Goal: Book appointment/travel/reservation

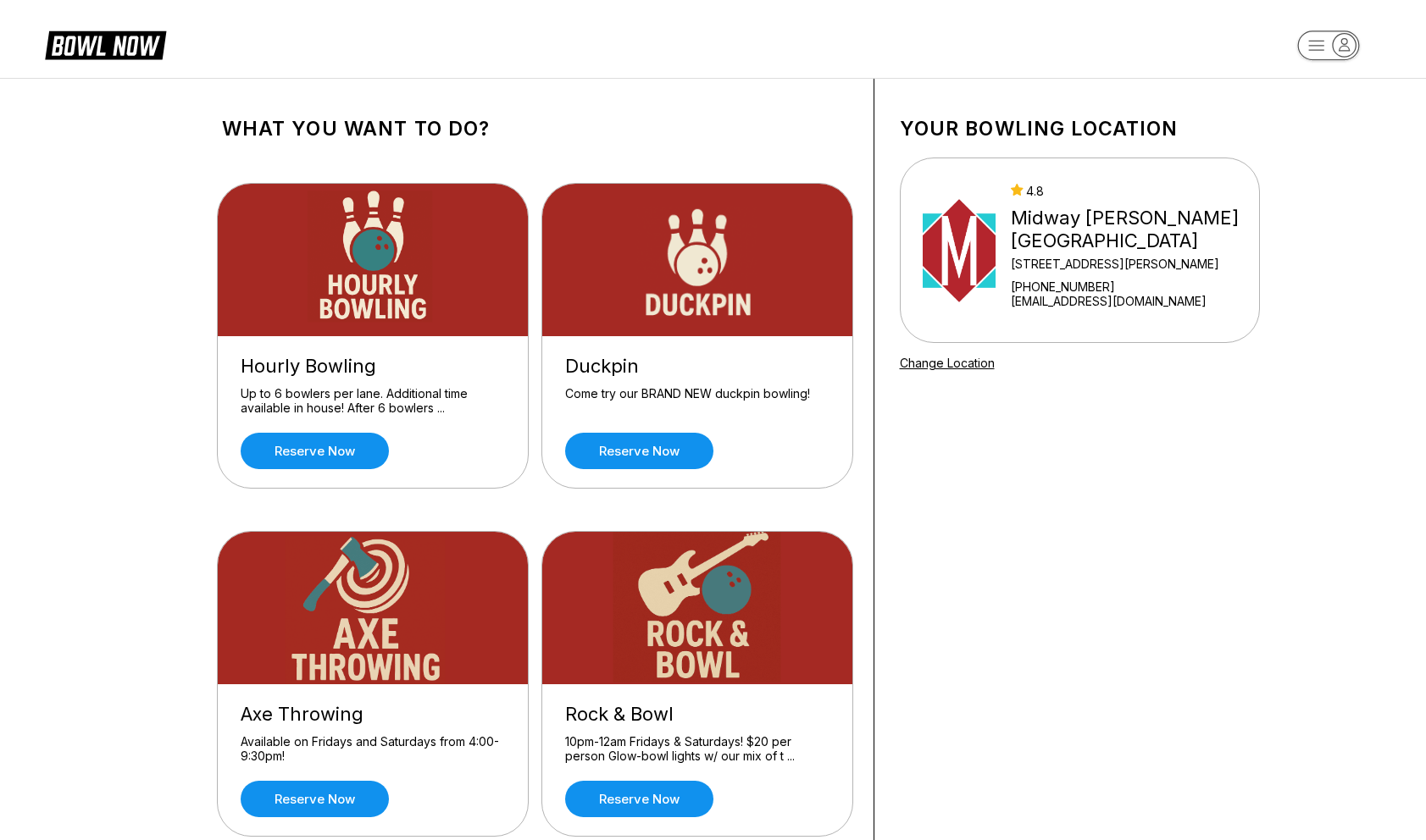
click at [848, 15] on header at bounding box center [713, 38] width 1426 height 77
click at [307, 441] on link "Reserve now" at bounding box center [314, 451] width 148 height 36
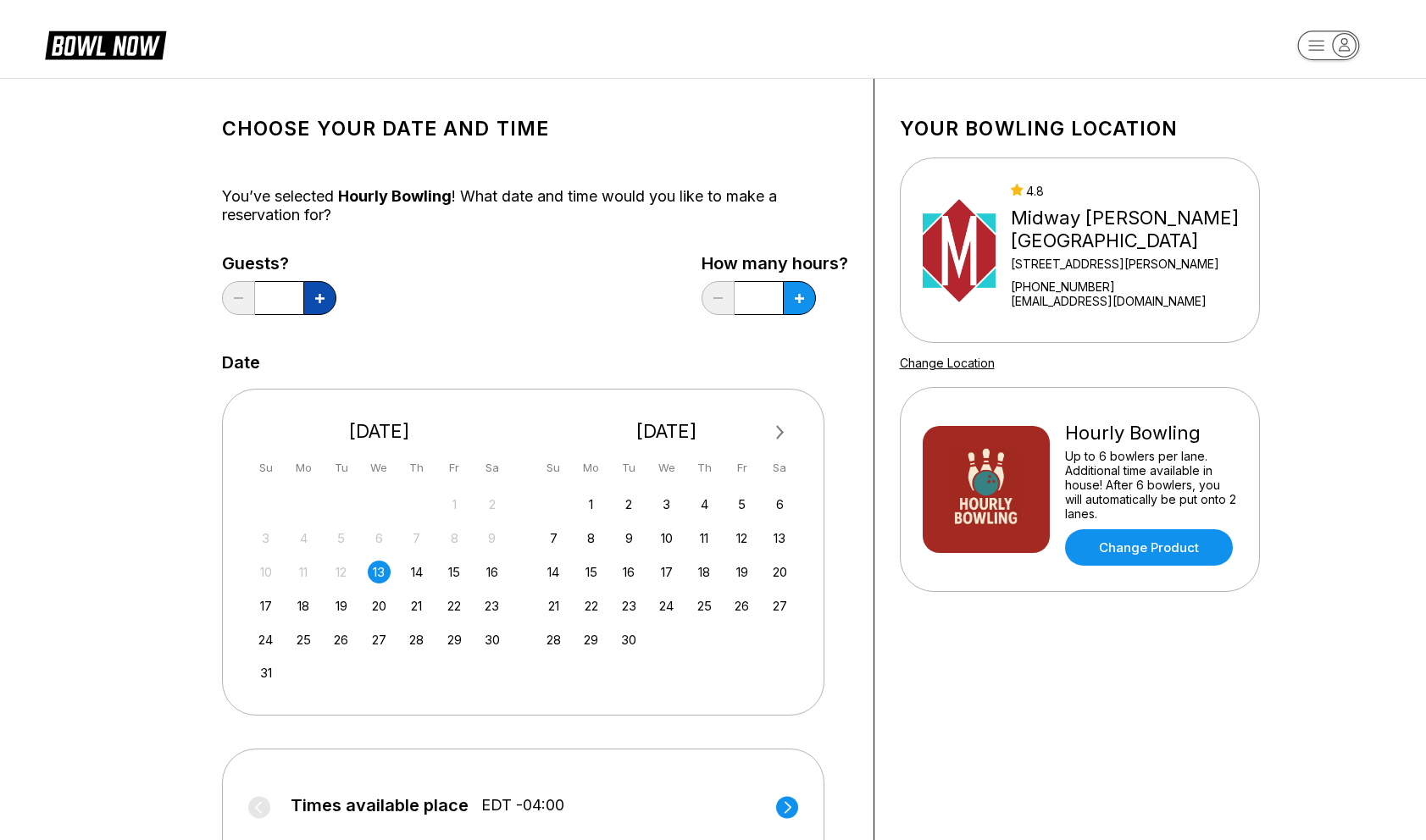
click at [324, 312] on button at bounding box center [320, 298] width 33 height 33
type input "*"
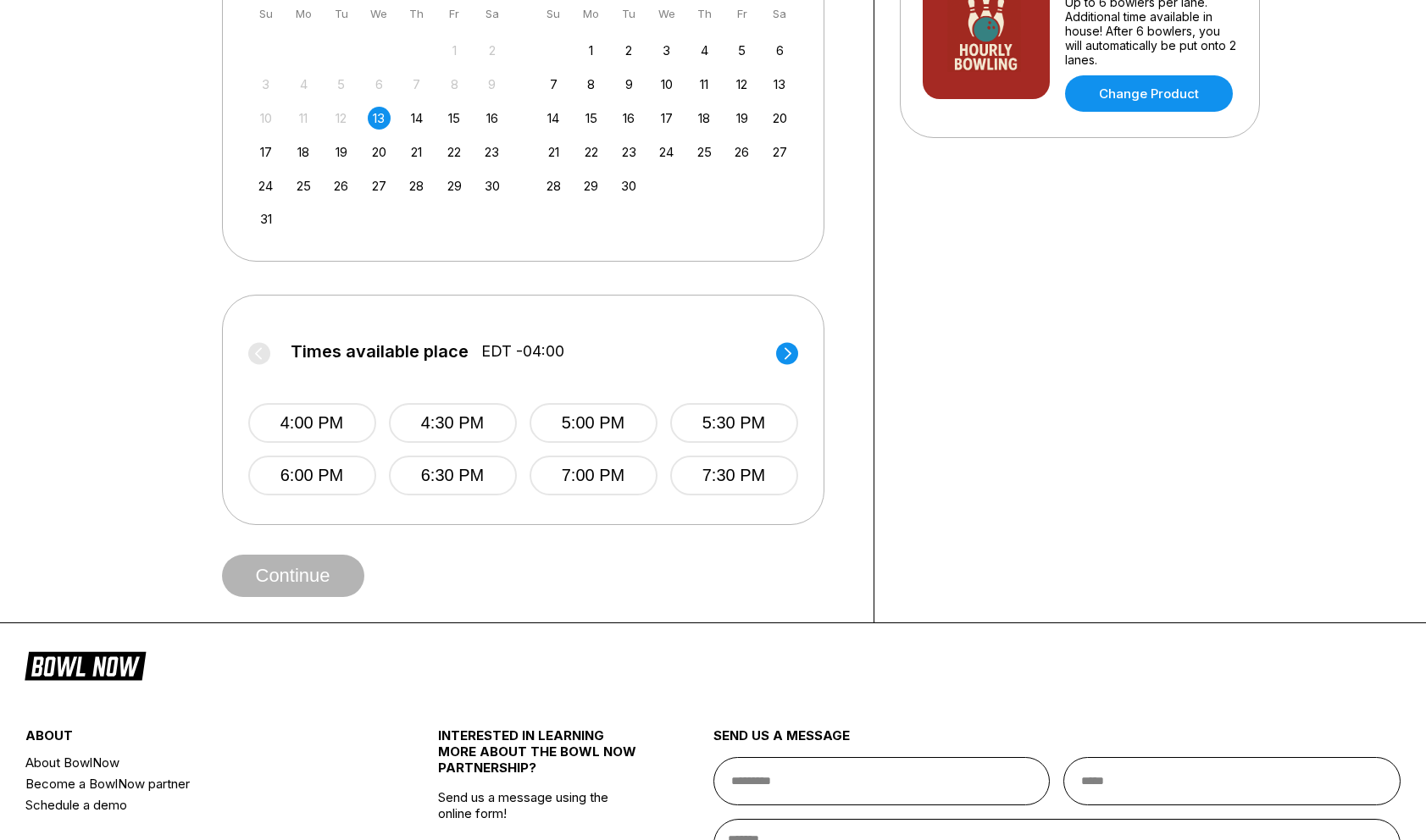
scroll to position [464, 0]
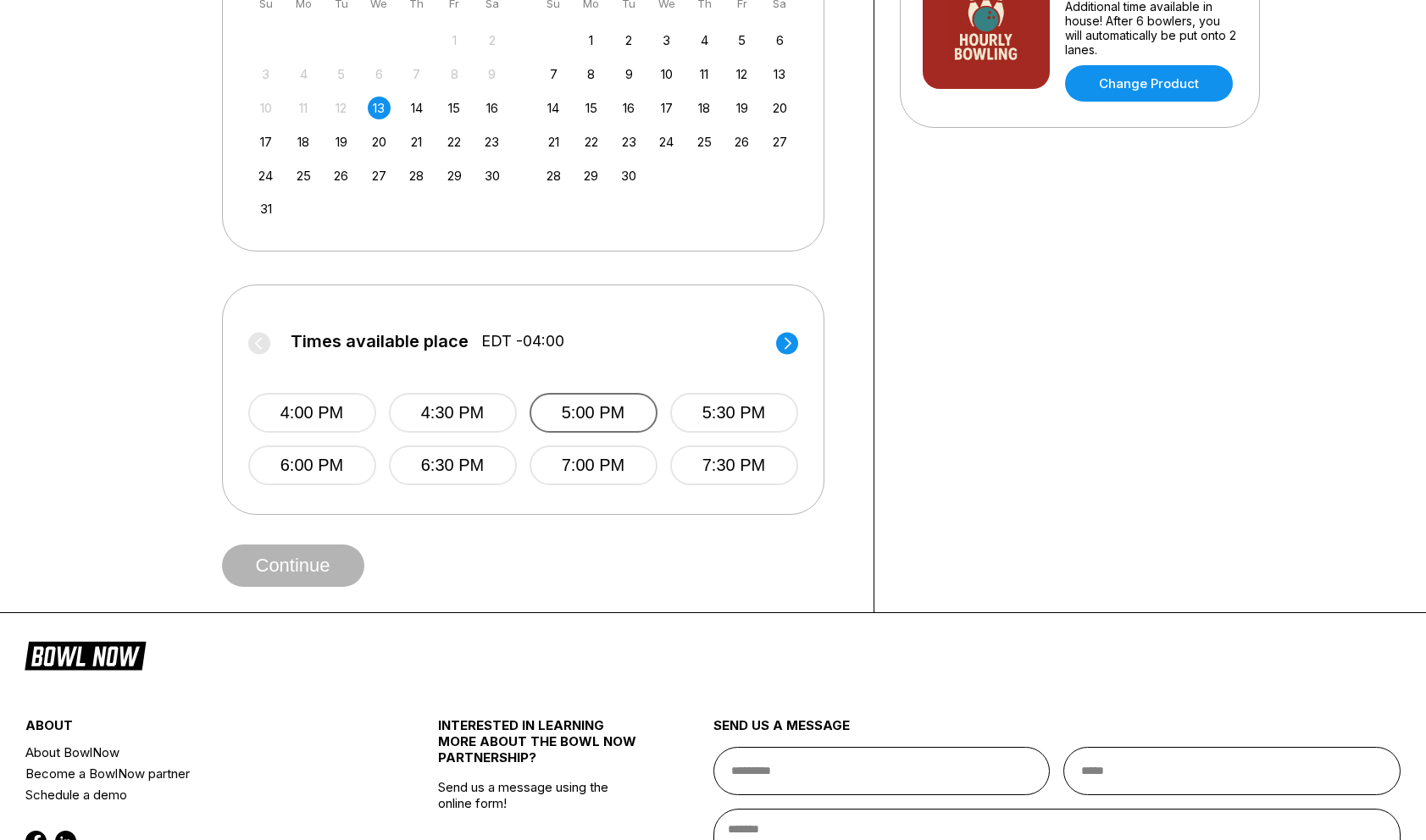
click at [572, 411] on button "5:00 PM" at bounding box center [593, 413] width 128 height 40
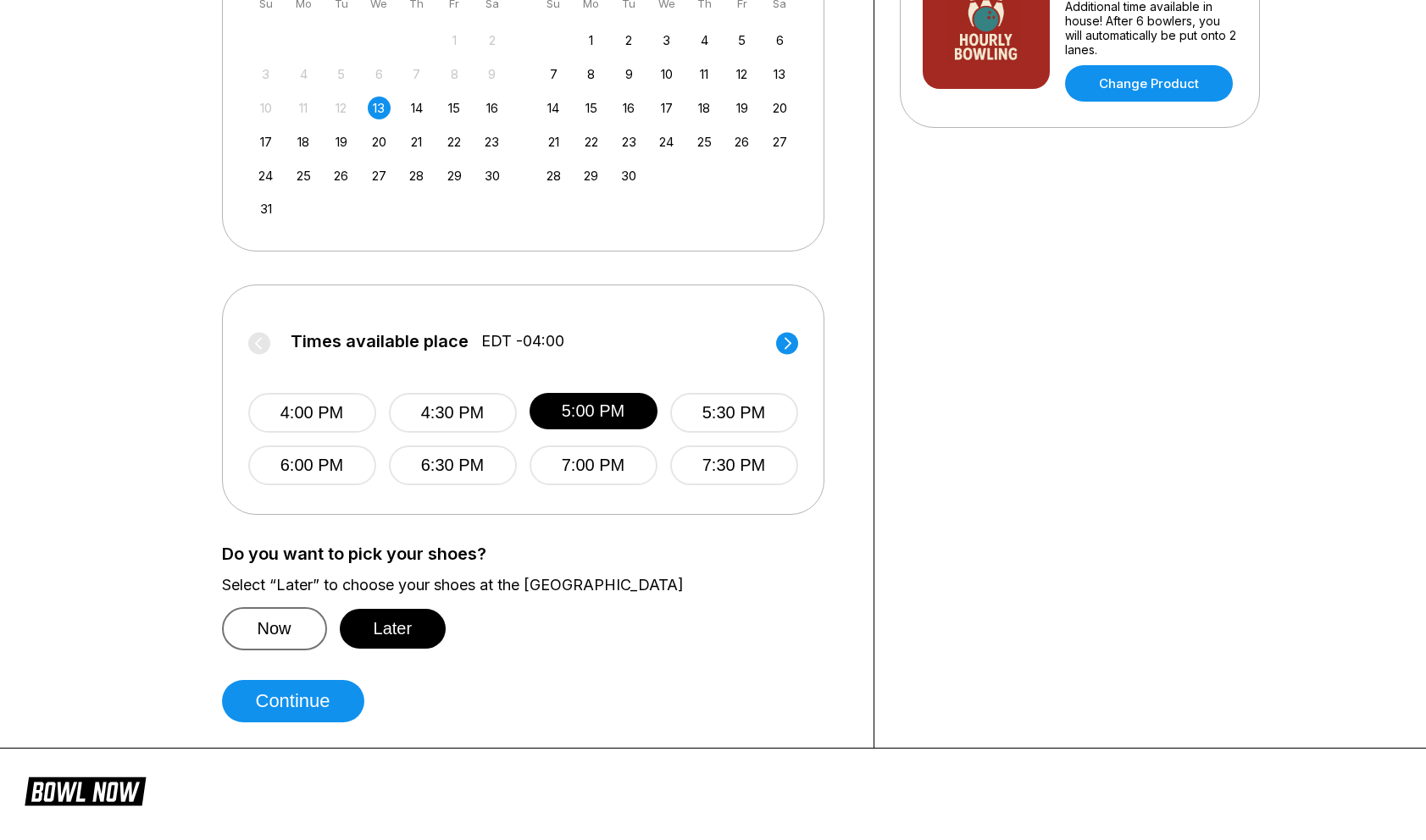
click at [280, 610] on button "Now" at bounding box center [275, 629] width 105 height 43
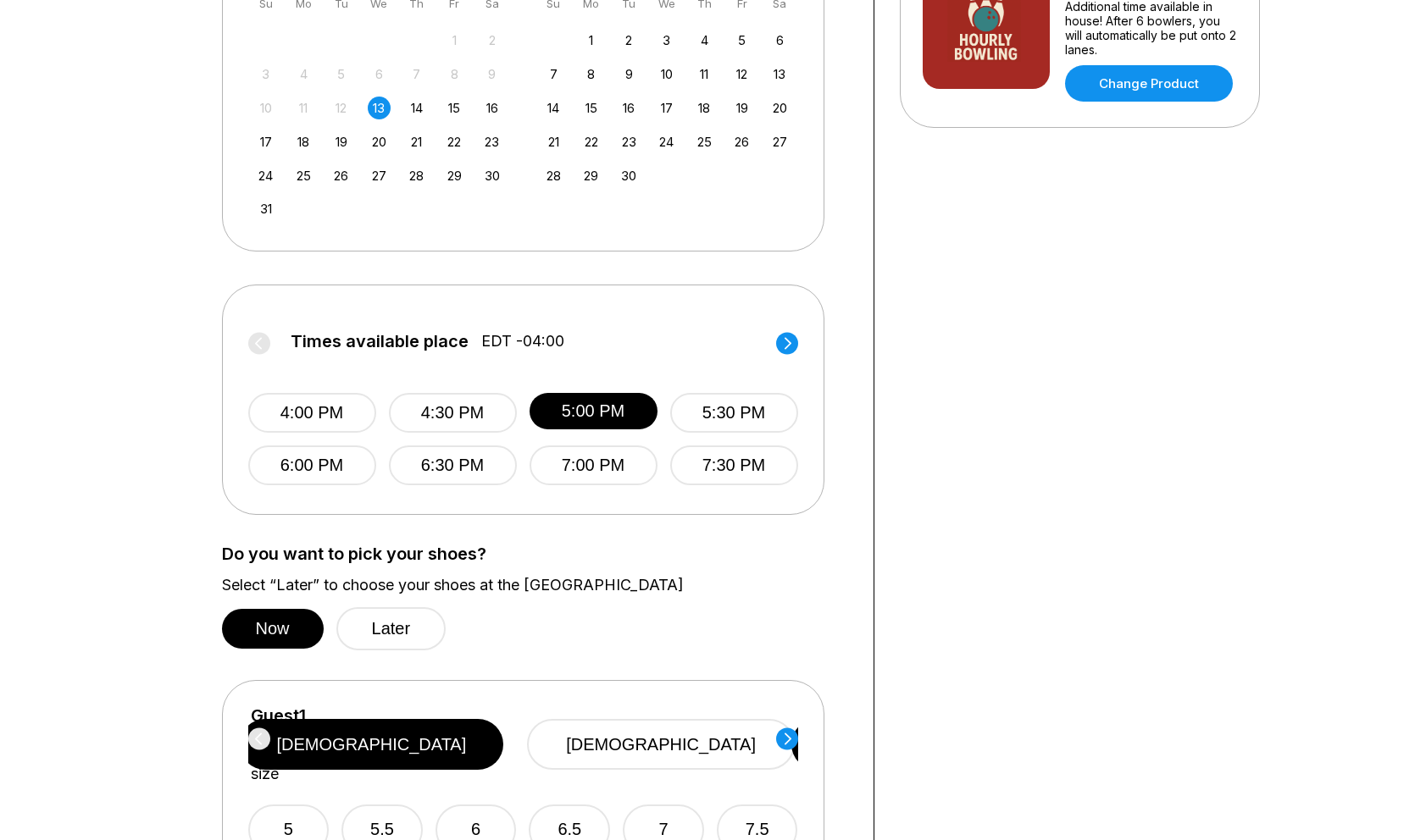
click at [335, 615] on div "Now Later" at bounding box center [334, 629] width 225 height 43
click at [364, 628] on button "Later" at bounding box center [390, 629] width 110 height 43
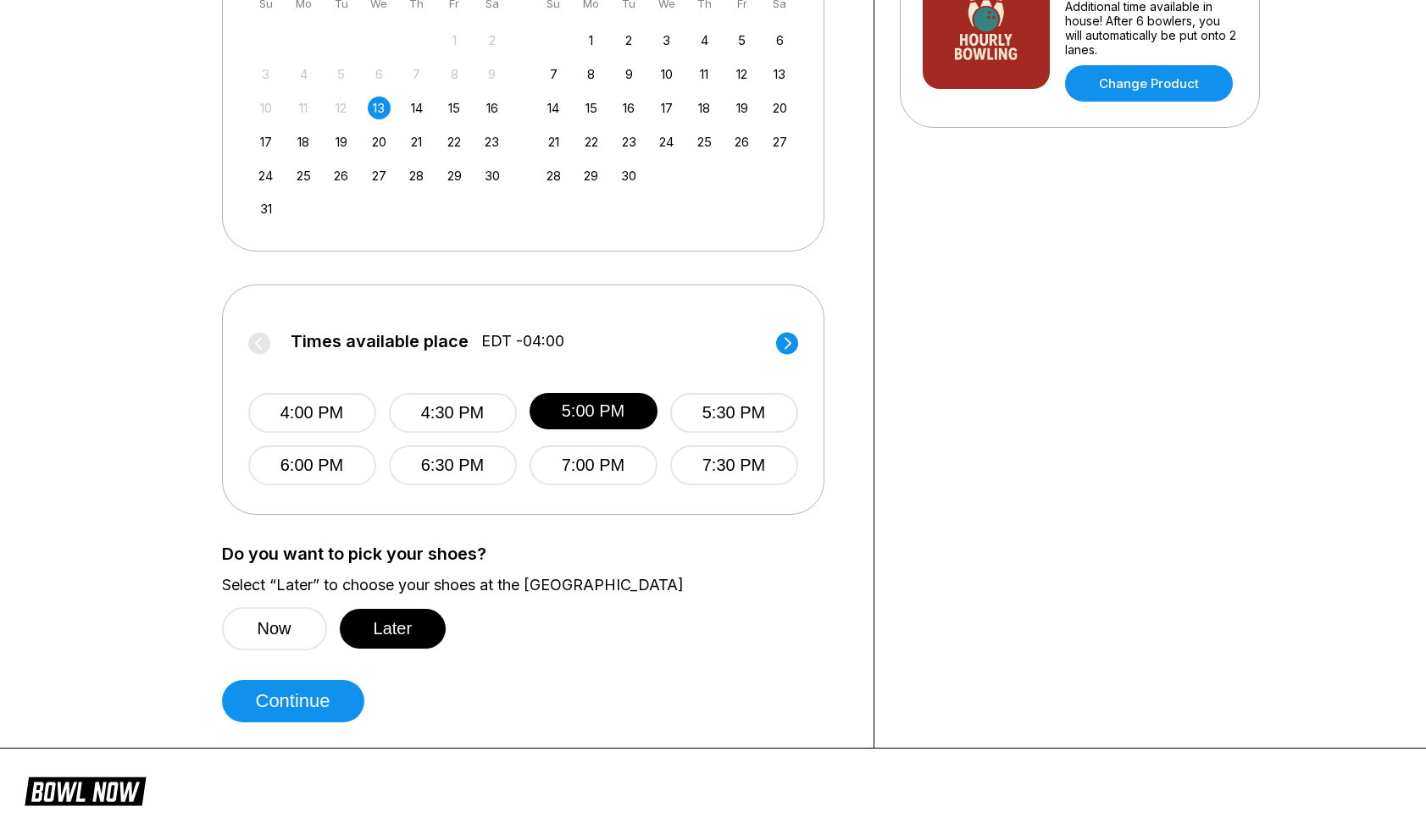
click at [245, 710] on button "Continue" at bounding box center [293, 701] width 143 height 42
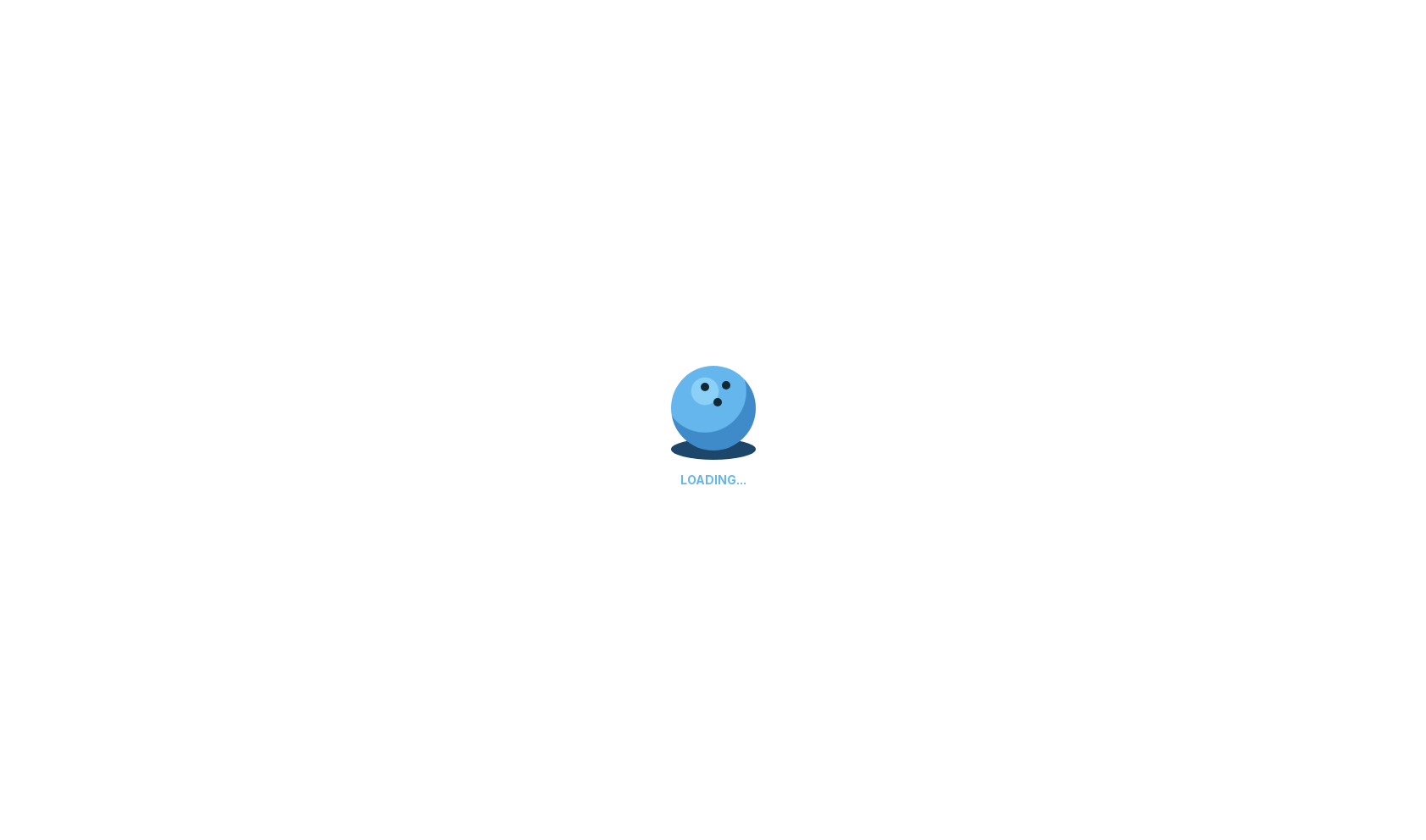
scroll to position [0, 0]
